Goal: Information Seeking & Learning: Learn about a topic

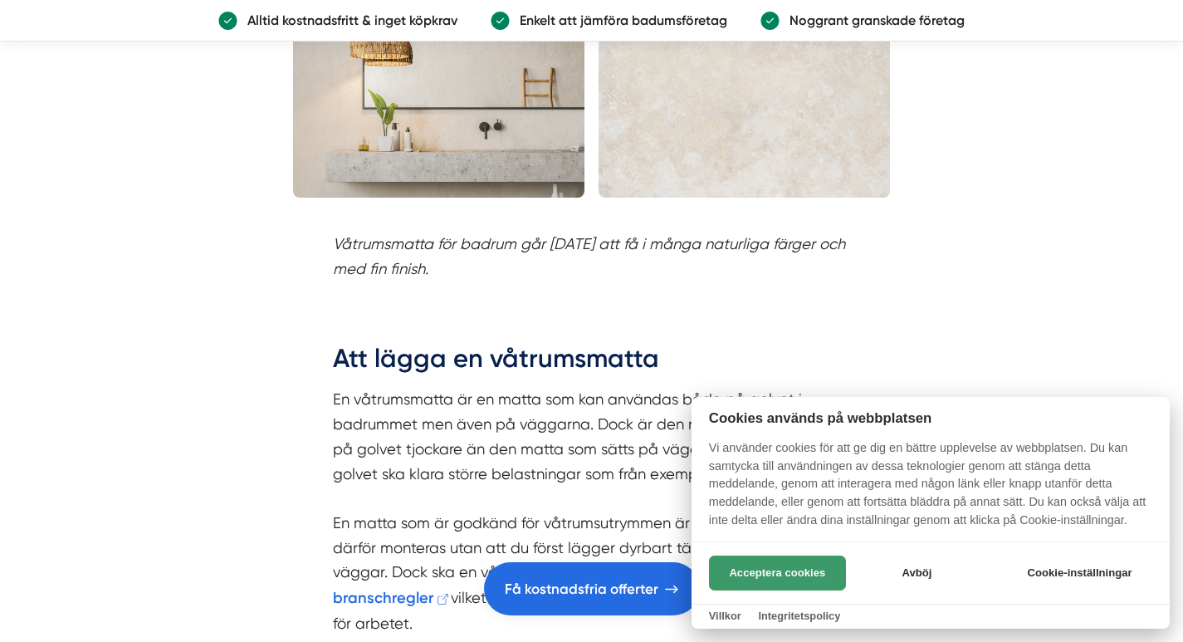
click at [773, 570] on button "Acceptera cookies" at bounding box center [777, 573] width 137 height 35
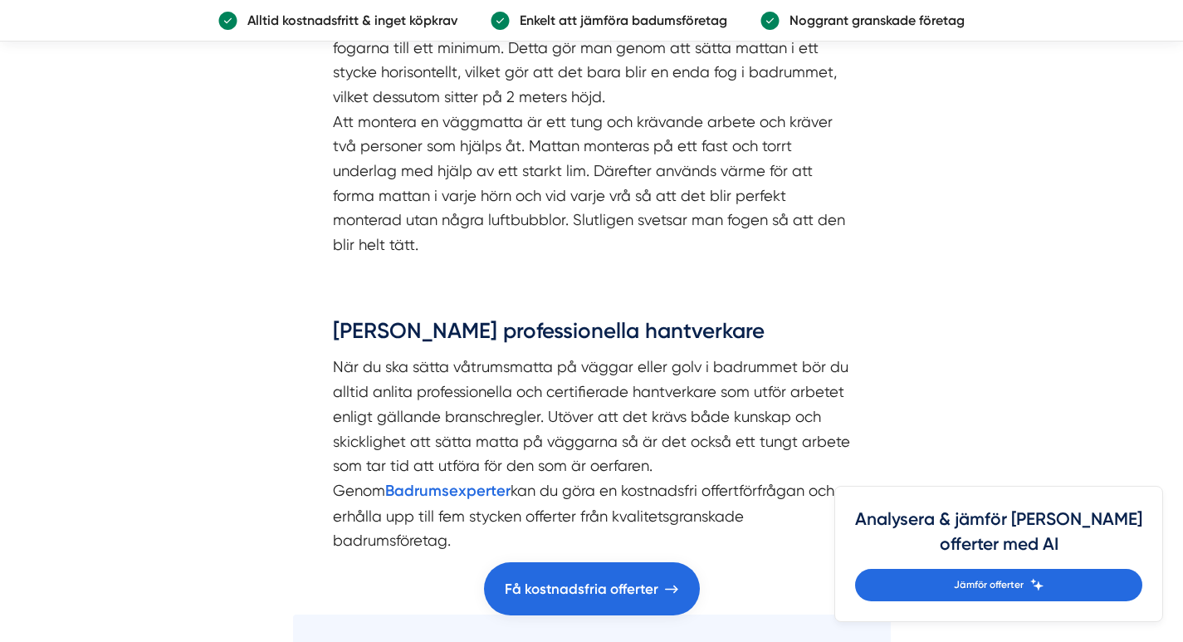
scroll to position [3559, 0]
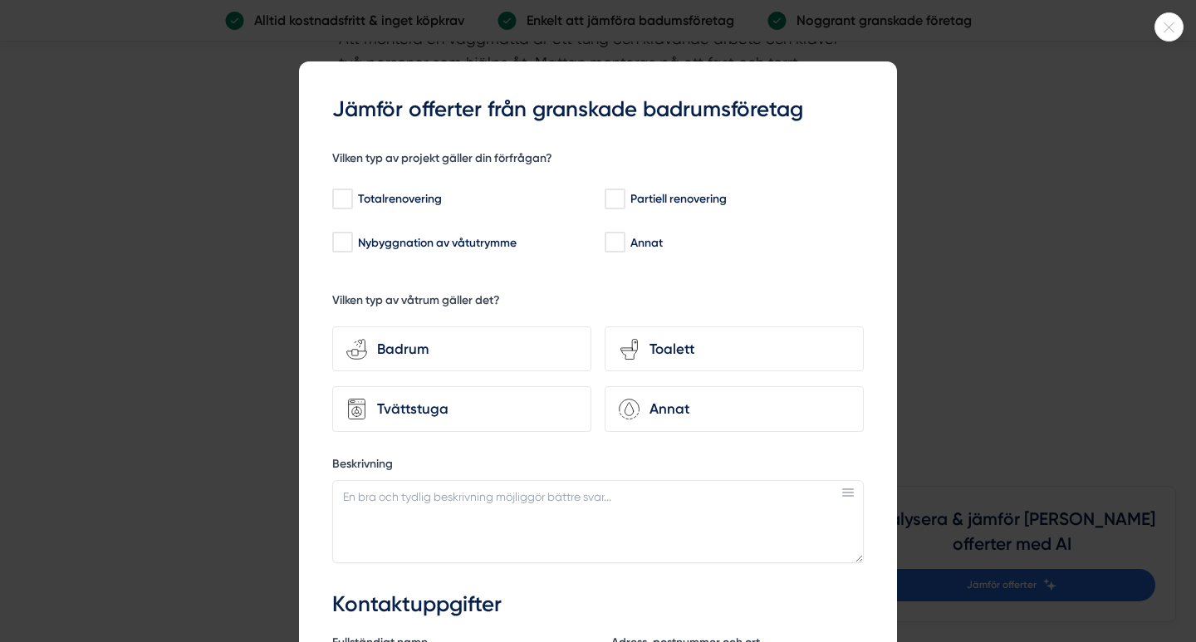
click at [1163, 27] on icon at bounding box center [1168, 27] width 27 height 10
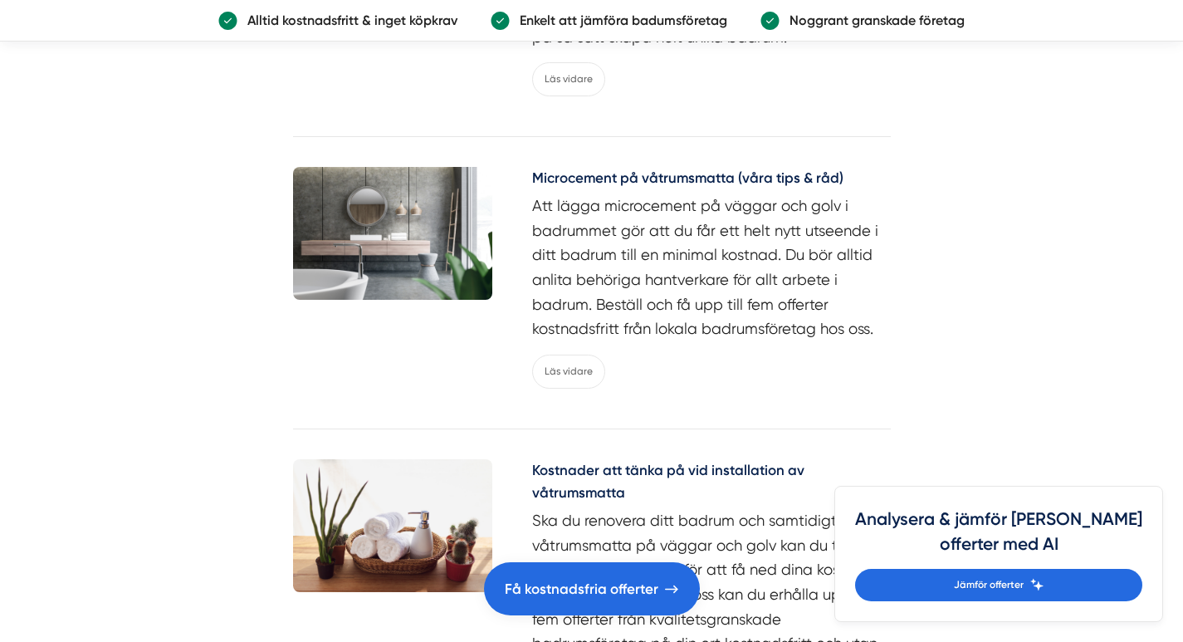
scroll to position [6217, 0]
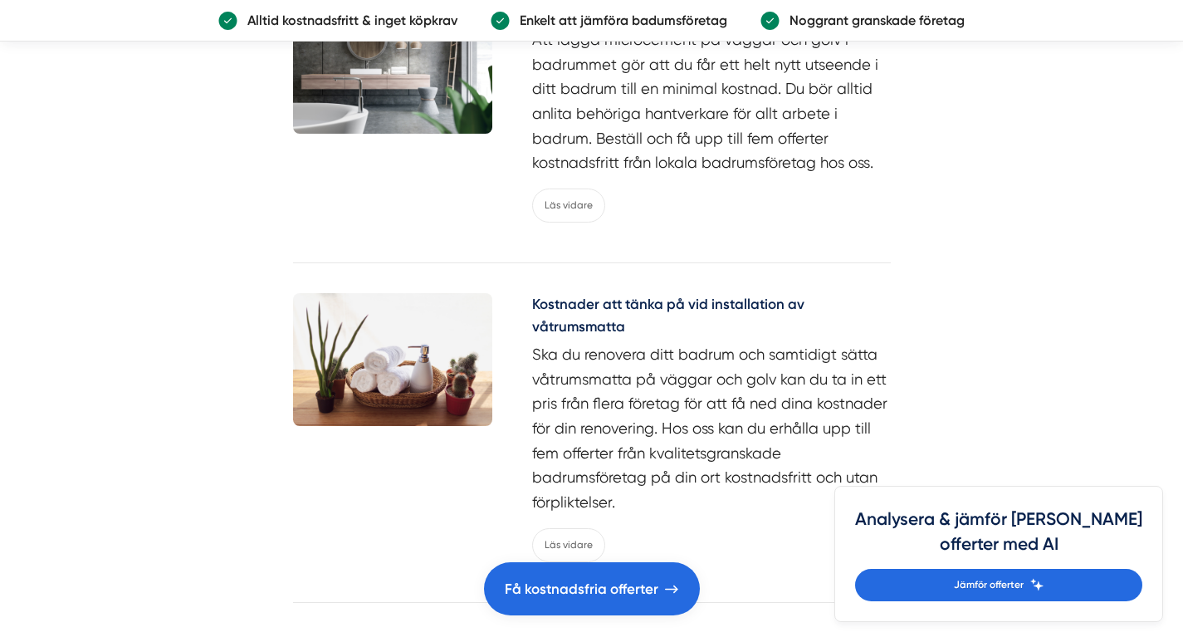
click at [678, 293] on h5 "Kostnader att tänka på vid installation av våtrumsmatta" at bounding box center [711, 317] width 359 height 49
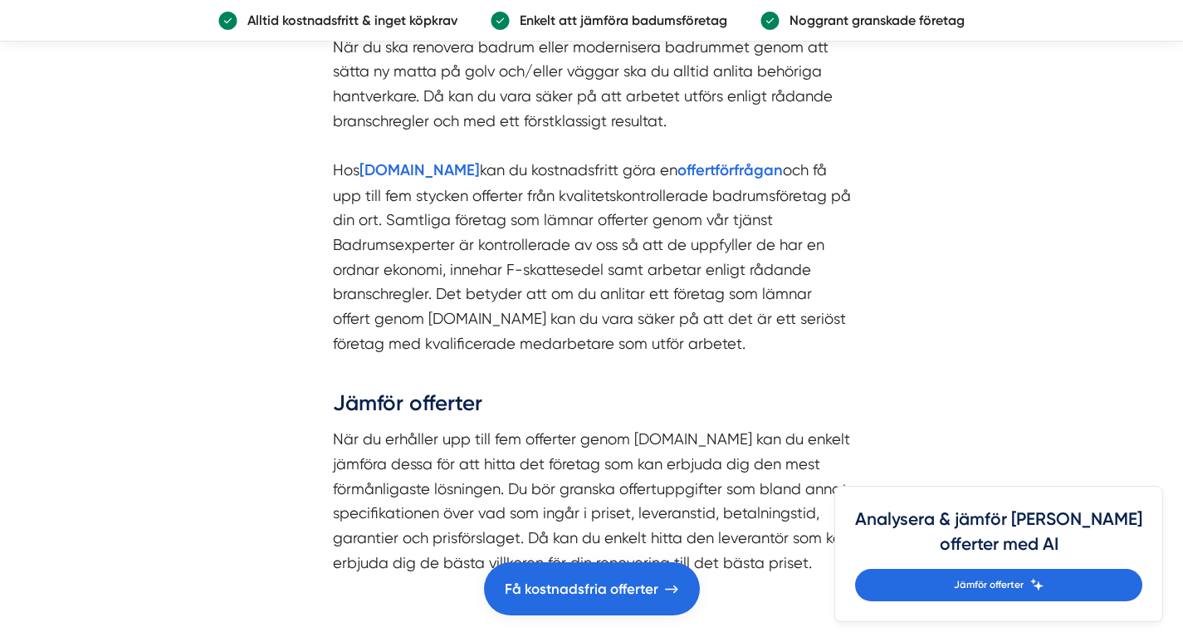
scroll to position [3405, 0]
